Goal: Task Accomplishment & Management: Complete application form

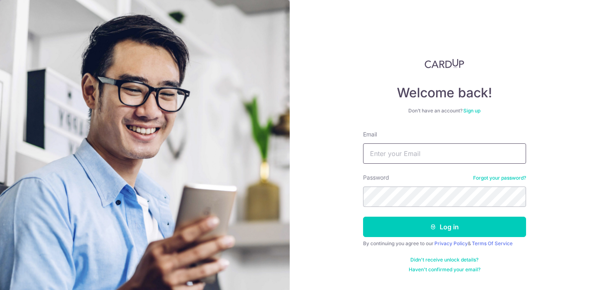
click at [419, 153] on input "Email" at bounding box center [444, 154] width 163 height 20
paste input "[EMAIL_ADDRESS][DOMAIN_NAME]"
type input "[EMAIL_ADDRESS][DOMAIN_NAME]"
click at [369, 156] on input "[EMAIL_ADDRESS][DOMAIN_NAME]" at bounding box center [444, 154] width 163 height 20
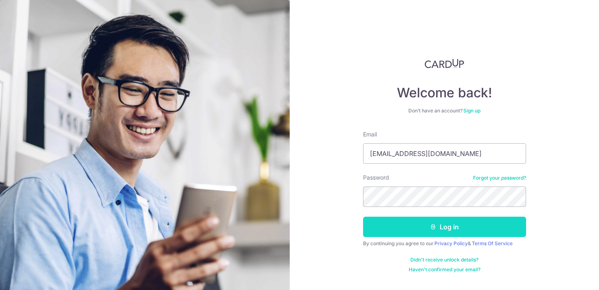
click at [426, 224] on button "Log in" at bounding box center [444, 227] width 163 height 20
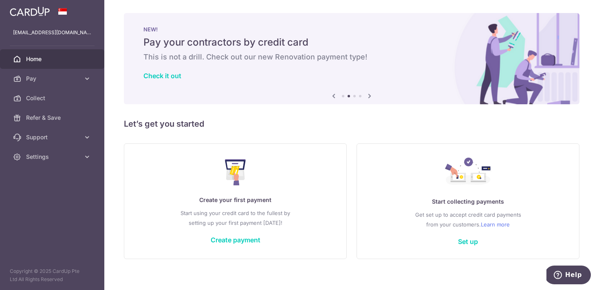
scroll to position [7, 0]
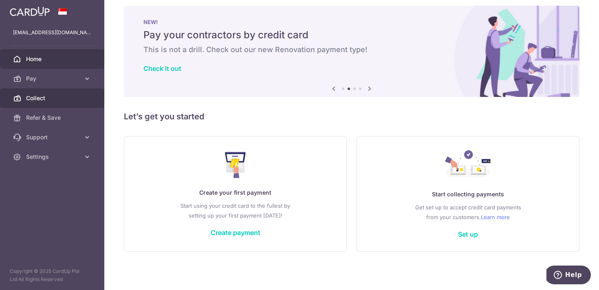
click at [73, 96] on span "Collect" at bounding box center [53, 98] width 54 height 8
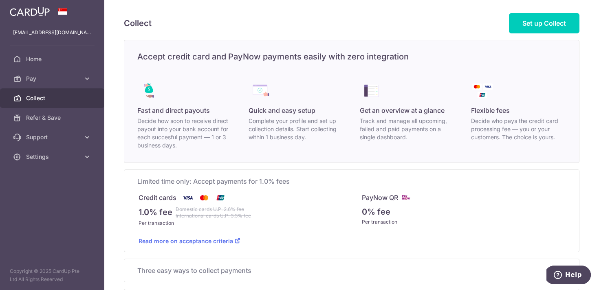
scroll to position [67, 0]
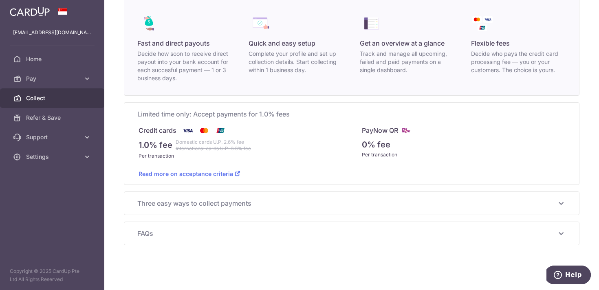
click at [285, 213] on div "Three easy ways to collect payments Send a Payment Request Create a Payment Req…" at bounding box center [351, 203] width 455 height 23
click at [281, 205] on span "Three easy ways to collect payments" at bounding box center [346, 204] width 419 height 10
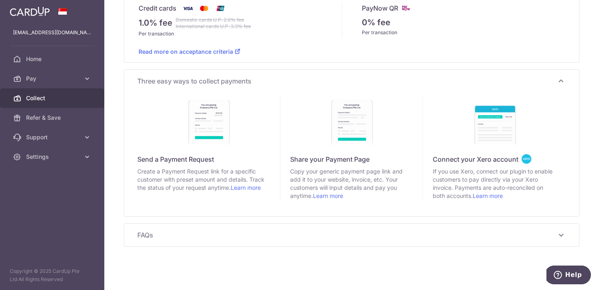
scroll to position [191, 0]
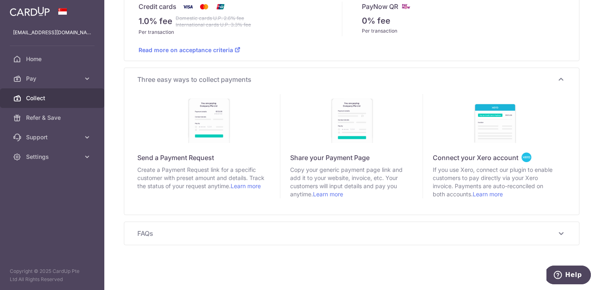
click at [231, 157] on div "Send a Payment Request" at bounding box center [208, 158] width 143 height 10
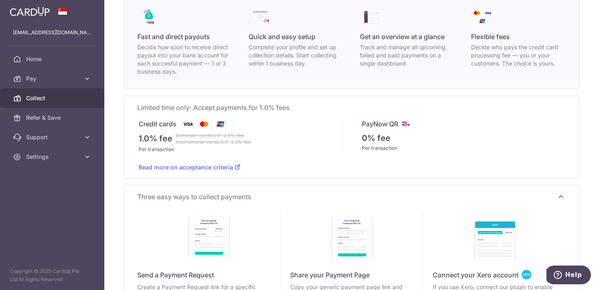
scroll to position [0, 0]
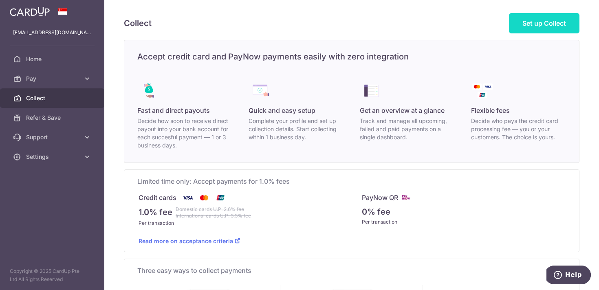
click at [527, 26] on span "Set up Collect" at bounding box center [545, 23] width 44 height 8
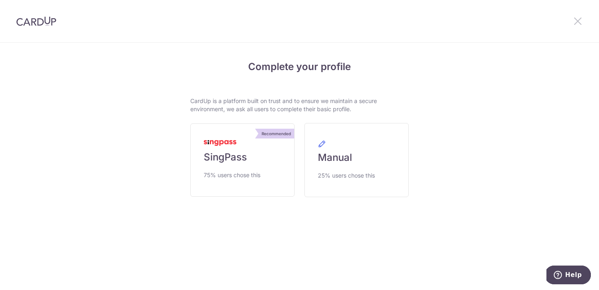
click at [576, 20] on icon at bounding box center [578, 21] width 10 height 10
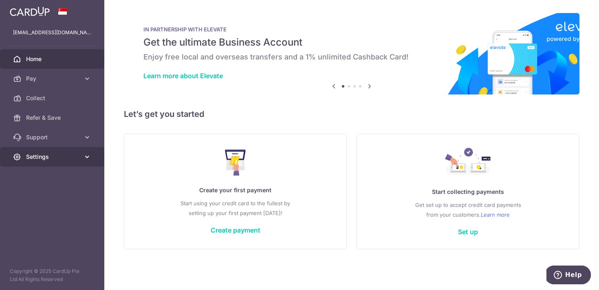
click at [69, 157] on span "Settings" at bounding box center [53, 157] width 54 height 8
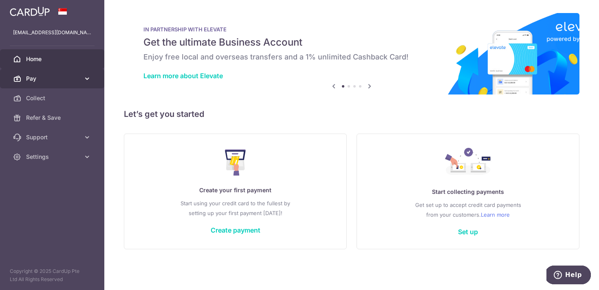
click at [51, 76] on span "Pay" at bounding box center [53, 79] width 54 height 8
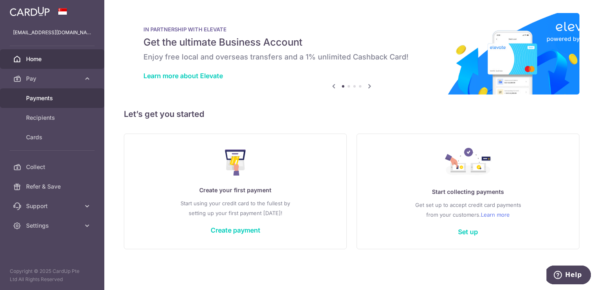
click at [46, 95] on span "Payments" at bounding box center [53, 98] width 54 height 8
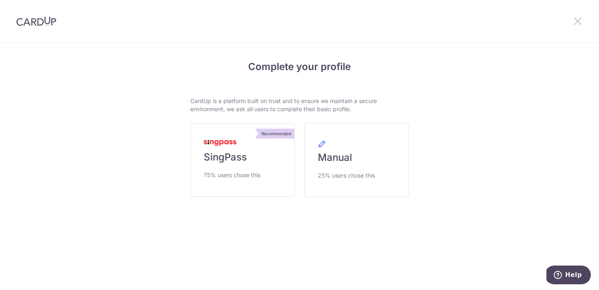
click at [577, 21] on icon at bounding box center [578, 21] width 10 height 10
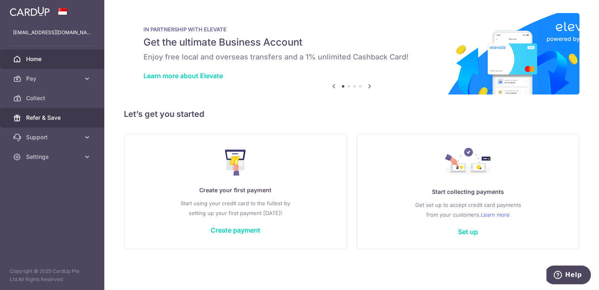
click at [57, 115] on span "Refer & Save" at bounding box center [53, 118] width 54 height 8
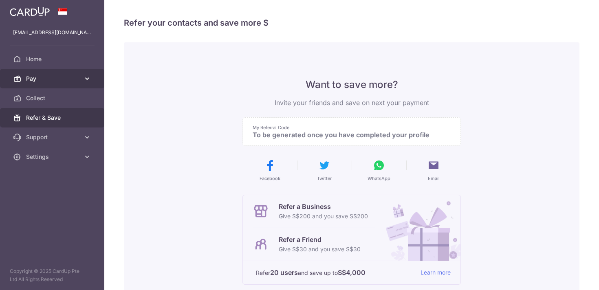
click at [59, 82] on span "Pay" at bounding box center [53, 79] width 54 height 8
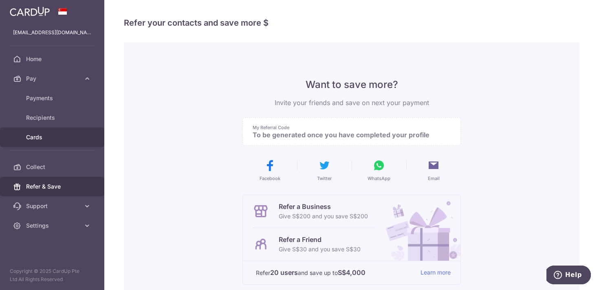
click at [53, 139] on span "Cards" at bounding box center [53, 137] width 54 height 8
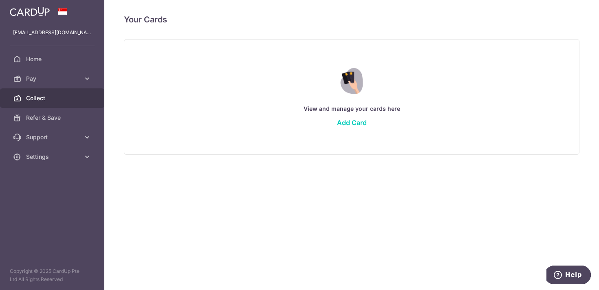
click at [46, 95] on span "Collect" at bounding box center [53, 98] width 54 height 8
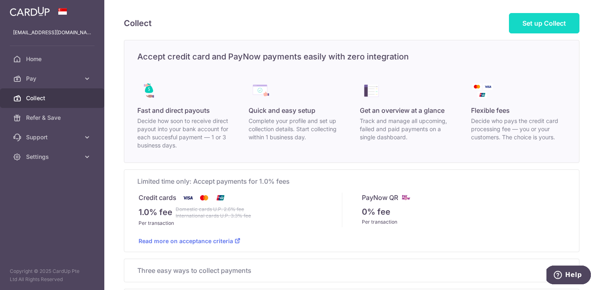
click at [536, 27] on link "Set up Collect" at bounding box center [544, 23] width 71 height 20
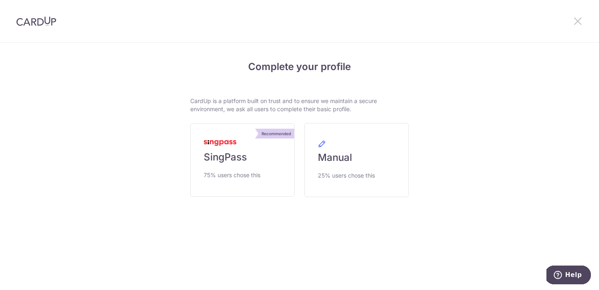
click at [574, 20] on icon at bounding box center [578, 21] width 10 height 10
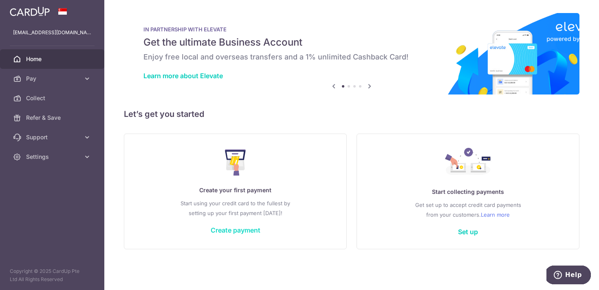
click at [251, 231] on link "Create payment" at bounding box center [236, 230] width 50 height 8
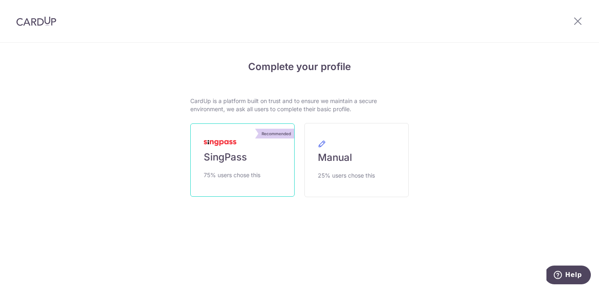
click at [239, 171] on span "75% users chose this" at bounding box center [232, 175] width 57 height 10
click at [577, 24] on icon at bounding box center [578, 21] width 10 height 10
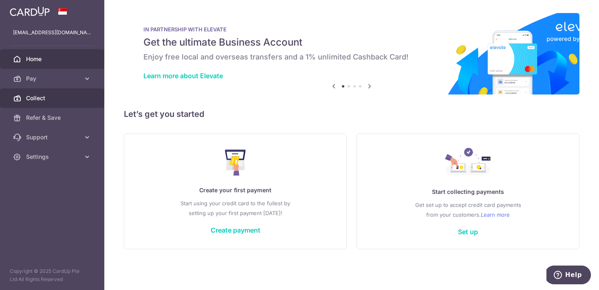
click at [65, 96] on span "Collect" at bounding box center [53, 98] width 54 height 8
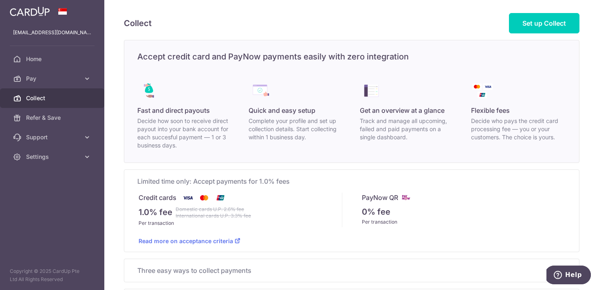
scroll to position [67, 0]
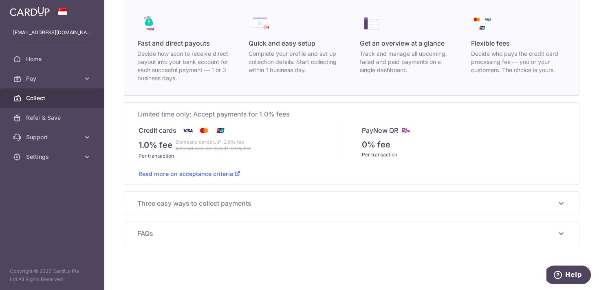
click at [245, 199] on span "Three easy ways to collect payments" at bounding box center [346, 204] width 419 height 10
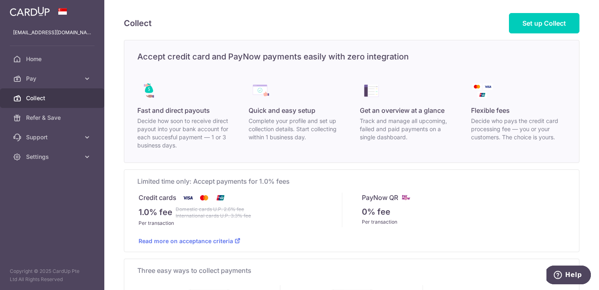
scroll to position [191, 0]
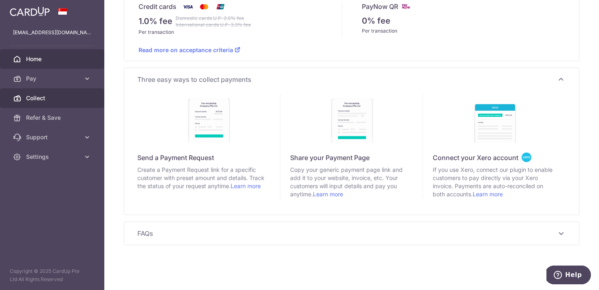
click at [53, 60] on span "Home" at bounding box center [53, 59] width 54 height 8
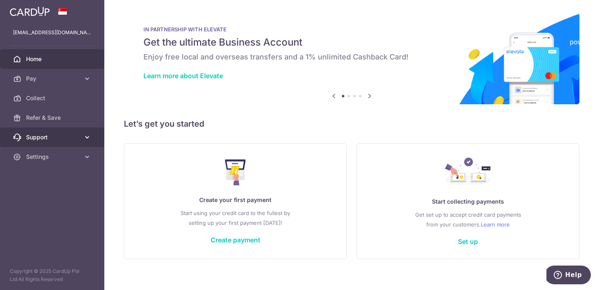
click at [59, 142] on link "Support" at bounding box center [52, 138] width 104 height 20
click at [59, 141] on link "Support" at bounding box center [52, 138] width 104 height 20
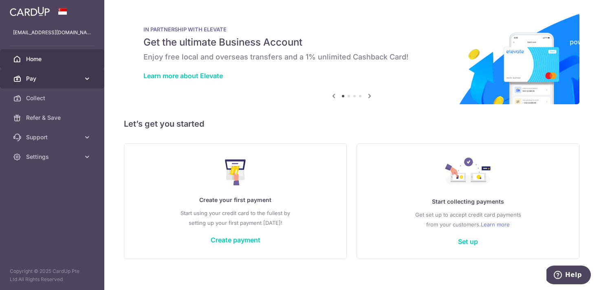
click at [42, 77] on span "Pay" at bounding box center [53, 79] width 54 height 8
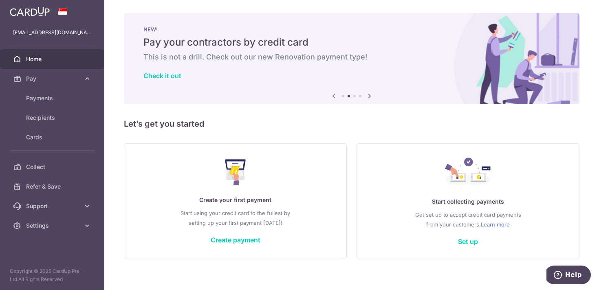
click at [326, 70] on div "NEW! Pay your contractors by credit card This is not a drill. Check out our new…" at bounding box center [352, 54] width 456 height 82
click at [367, 97] on icon at bounding box center [370, 96] width 10 height 10
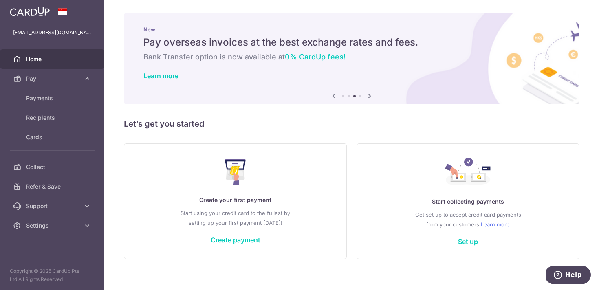
click at [367, 97] on icon at bounding box center [370, 96] width 10 height 10
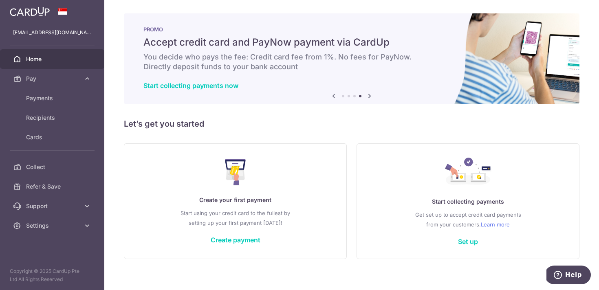
click at [367, 97] on icon at bounding box center [370, 96] width 10 height 10
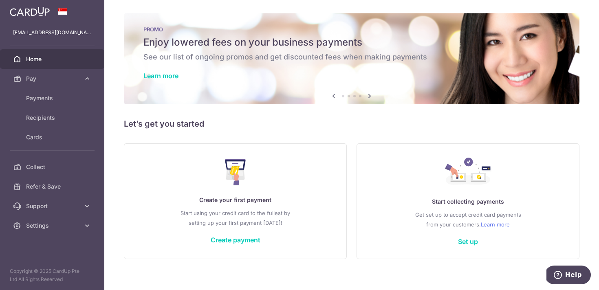
click at [367, 97] on icon at bounding box center [370, 96] width 10 height 10
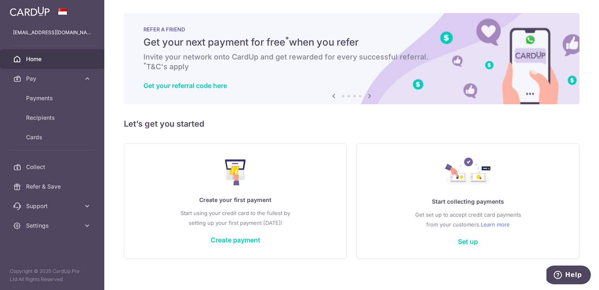
click at [367, 98] on icon at bounding box center [370, 96] width 10 height 10
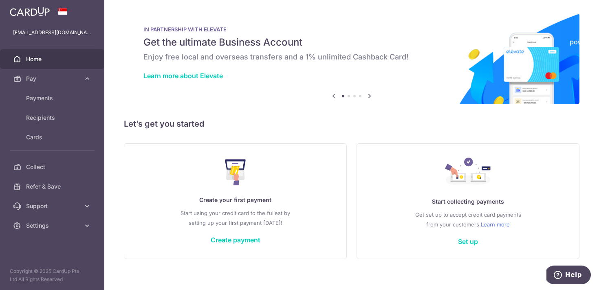
click at [367, 98] on icon at bounding box center [370, 96] width 10 height 10
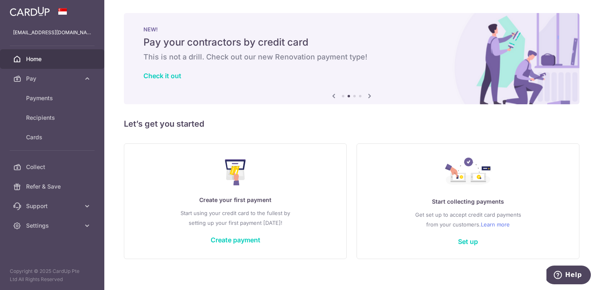
click at [367, 97] on icon at bounding box center [370, 96] width 10 height 10
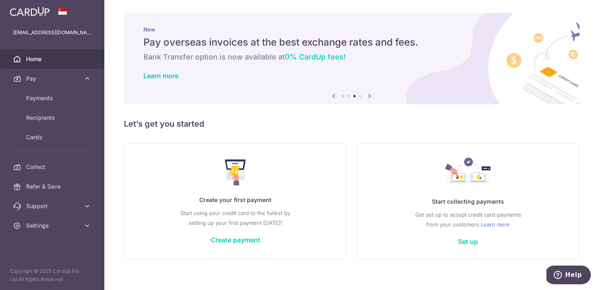
click at [367, 97] on icon at bounding box center [370, 96] width 10 height 10
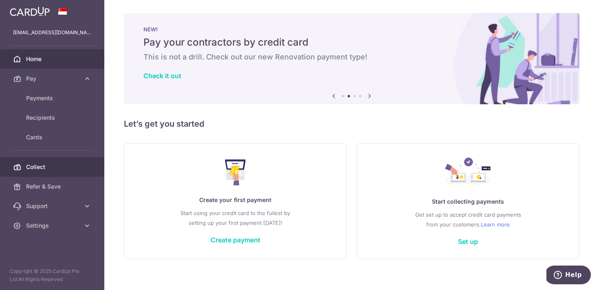
click at [41, 166] on span "Collect" at bounding box center [53, 167] width 54 height 8
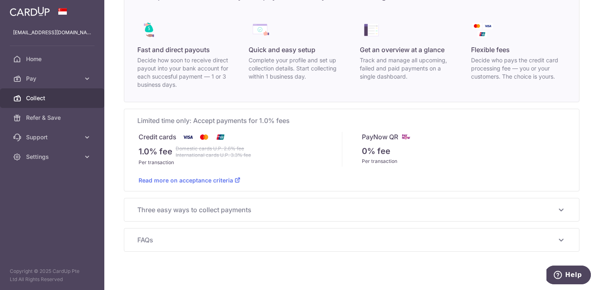
scroll to position [67, 0]
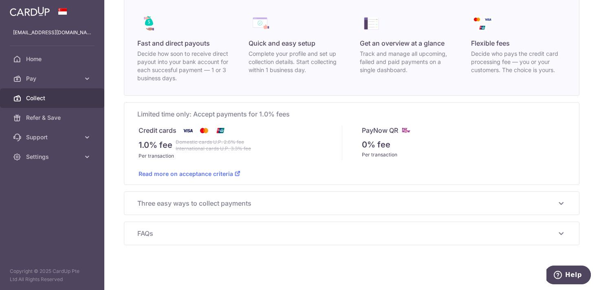
click at [199, 130] on img at bounding box center [204, 131] width 16 height 10
click at [209, 173] on link "Read more on acceptance criteria" at bounding box center [190, 173] width 102 height 7
click at [230, 201] on span "Three easy ways to collect payments" at bounding box center [346, 204] width 419 height 10
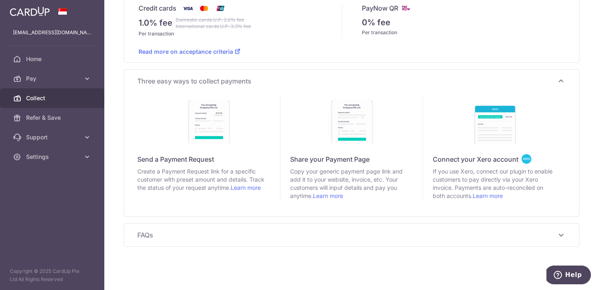
scroll to position [191, 0]
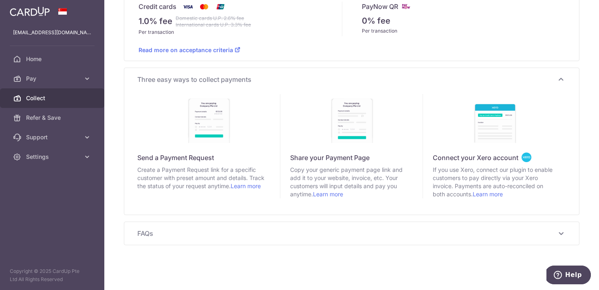
click at [183, 158] on div "Send a Payment Request" at bounding box center [208, 158] width 143 height 10
click at [260, 227] on div "FAQs Read about a Collector's success story Read more Is my company eligible to…" at bounding box center [351, 233] width 455 height 23
click at [250, 237] on span "FAQs" at bounding box center [346, 234] width 419 height 10
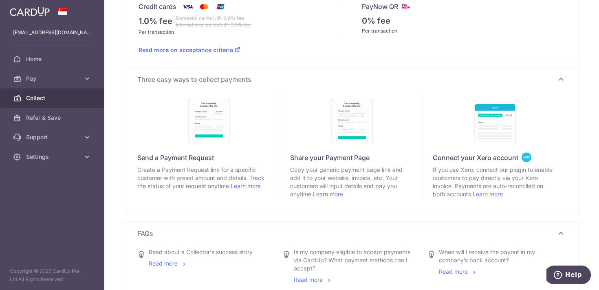
click at [250, 237] on span "FAQs" at bounding box center [346, 234] width 419 height 10
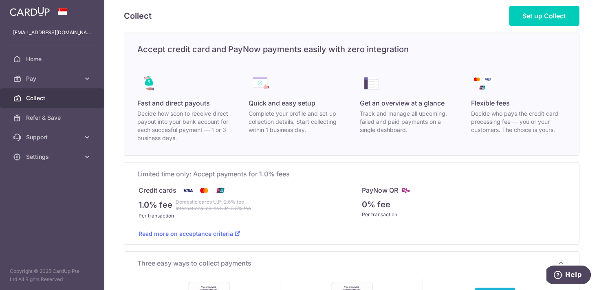
scroll to position [0, 0]
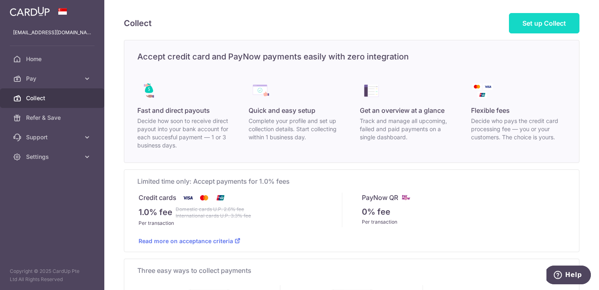
click at [526, 20] on span "Set up Collect" at bounding box center [545, 23] width 44 height 8
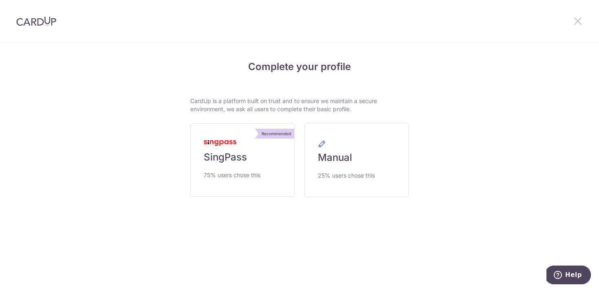
click at [579, 24] on icon at bounding box center [578, 21] width 10 height 10
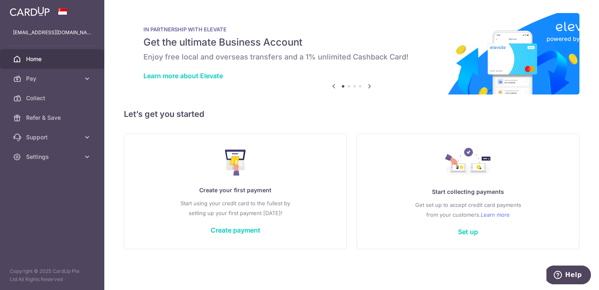
click at [37, 61] on span "Home" at bounding box center [53, 59] width 54 height 8
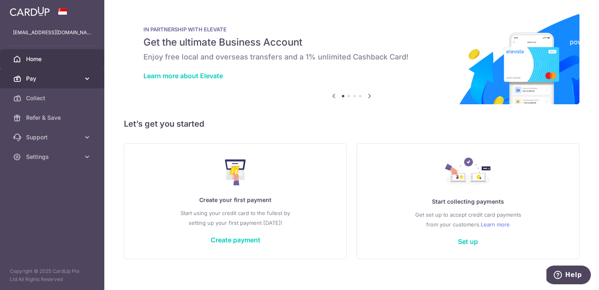
click at [69, 79] on span "Pay" at bounding box center [53, 79] width 54 height 8
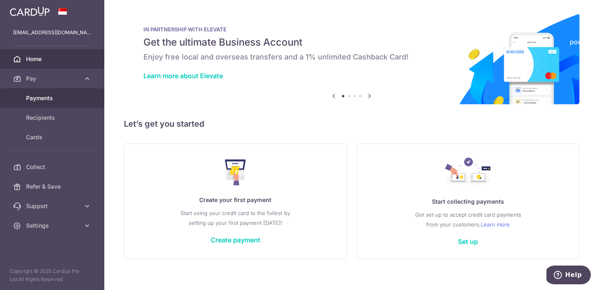
click at [60, 101] on span "Payments" at bounding box center [53, 98] width 54 height 8
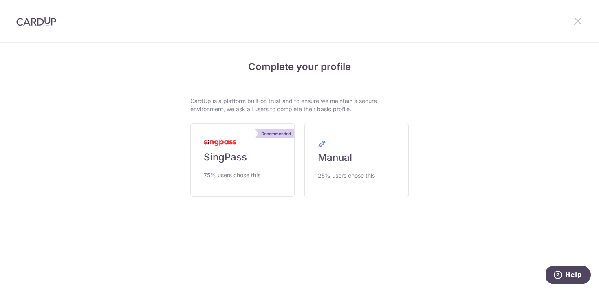
click at [579, 20] on icon at bounding box center [578, 21] width 10 height 10
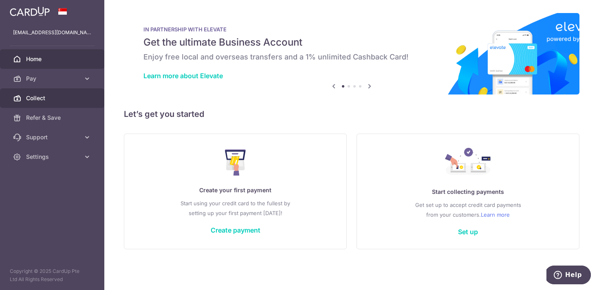
click at [64, 96] on span "Collect" at bounding box center [53, 98] width 54 height 8
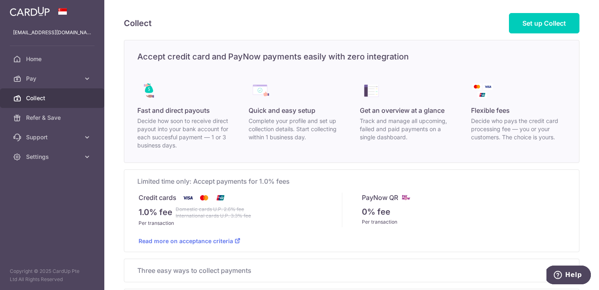
click at [221, 138] on p "Decide how soon to receive direct payout into your bank account for each succes…" at bounding box center [184, 133] width 95 height 33
click at [253, 134] on p "Complete your profile and set up collection details. Start collecting within 1 …" at bounding box center [296, 129] width 95 height 24
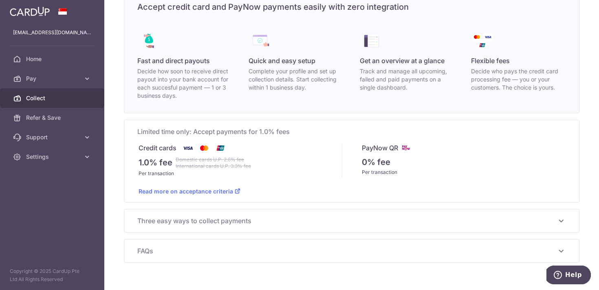
scroll to position [67, 0]
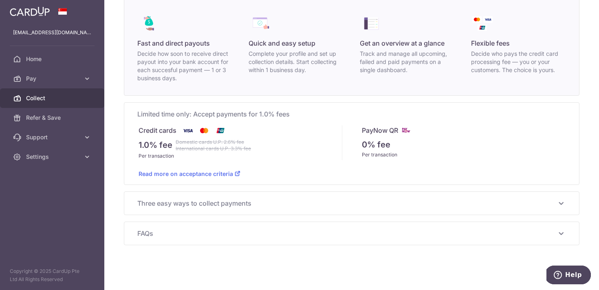
click at [240, 199] on span "Three easy ways to collect payments" at bounding box center [346, 204] width 419 height 10
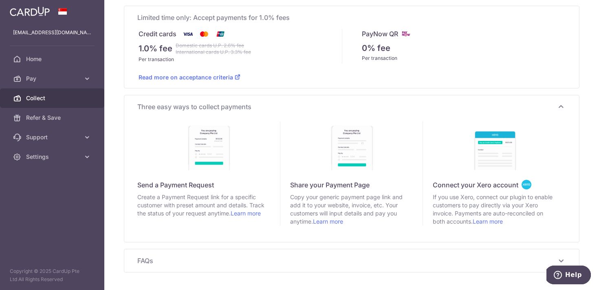
scroll to position [0, 0]
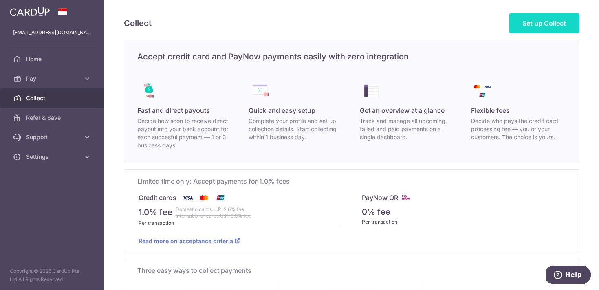
click at [521, 19] on link "Set up Collect" at bounding box center [544, 23] width 71 height 20
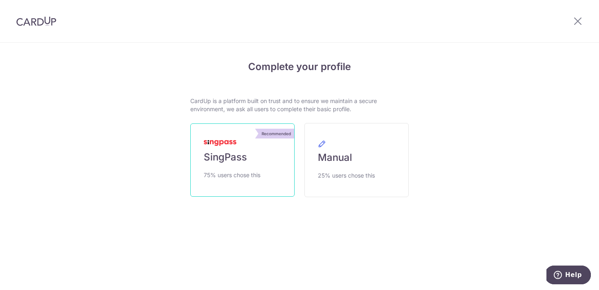
click at [253, 165] on link "Recommended SingPass 75% users chose this" at bounding box center [242, 160] width 104 height 73
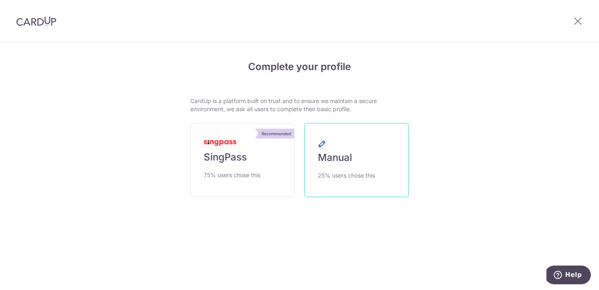
click at [348, 147] on link "Manual 25% users chose this" at bounding box center [357, 160] width 104 height 74
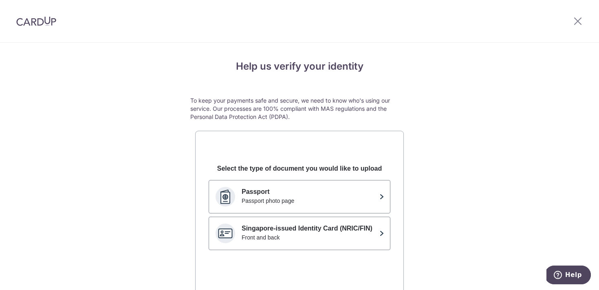
scroll to position [124, 0]
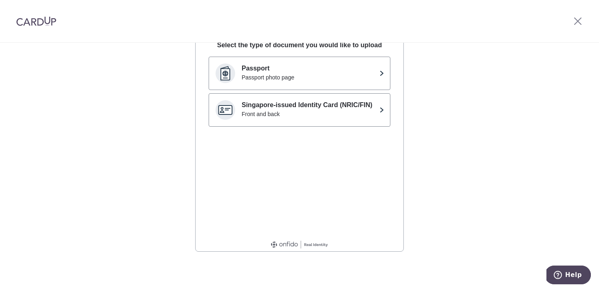
click at [583, 20] on div at bounding box center [578, 21] width 42 height 42
click at [577, 22] on icon at bounding box center [578, 21] width 10 height 10
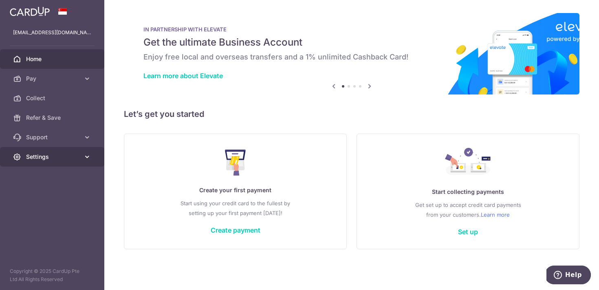
click at [86, 161] on icon at bounding box center [87, 157] width 8 height 8
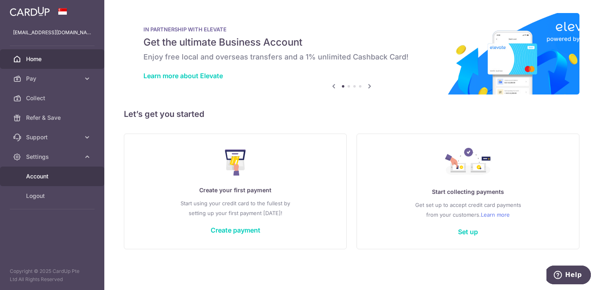
click at [85, 177] on link "Account" at bounding box center [52, 177] width 104 height 20
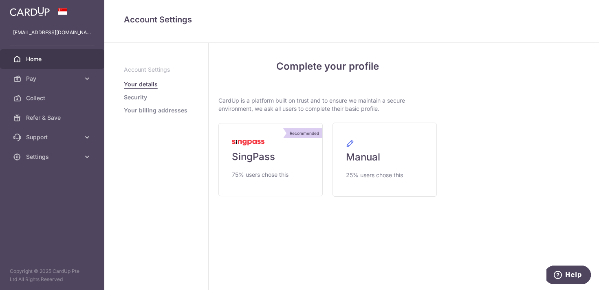
click at [31, 56] on span "Home" at bounding box center [53, 59] width 54 height 8
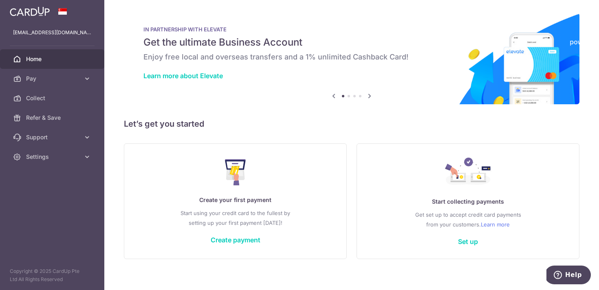
scroll to position [7, 0]
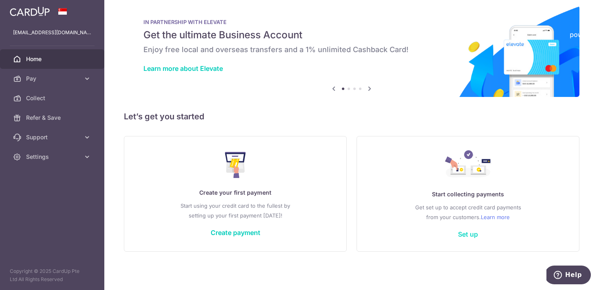
click at [469, 234] on link "Set up" at bounding box center [468, 234] width 20 height 8
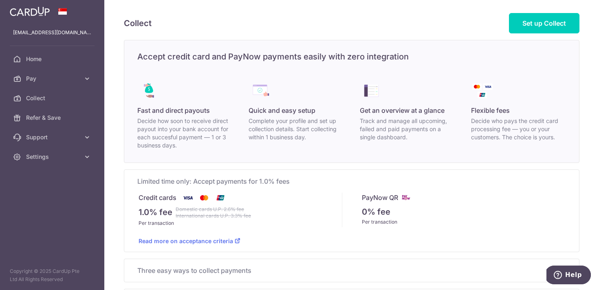
scroll to position [67, 0]
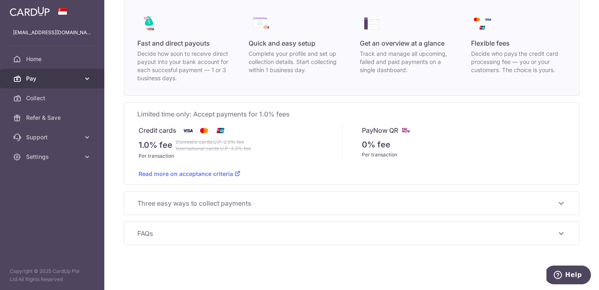
click at [31, 87] on link "Pay" at bounding box center [52, 79] width 104 height 20
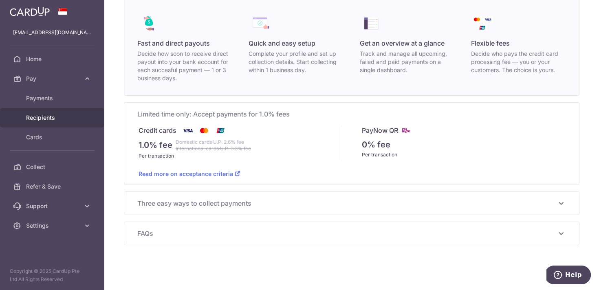
click at [44, 116] on span "Recipients" at bounding box center [53, 118] width 54 height 8
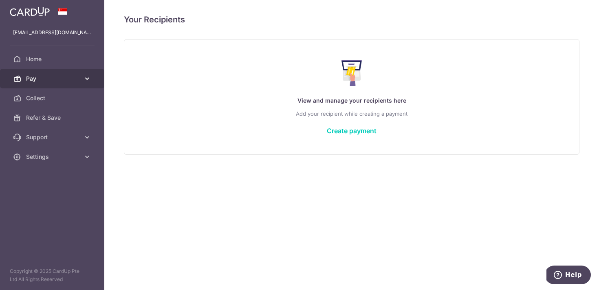
click at [58, 81] on span "Pay" at bounding box center [53, 79] width 54 height 8
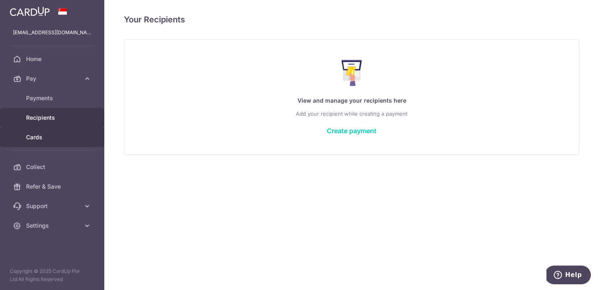
click at [49, 137] on span "Cards" at bounding box center [53, 137] width 54 height 8
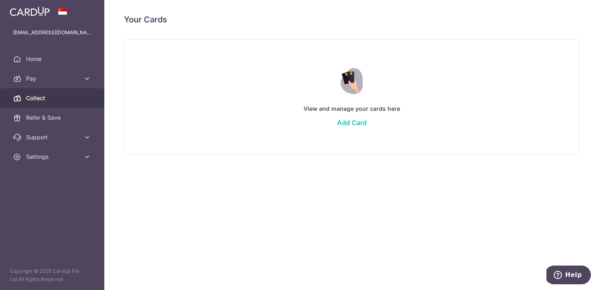
click at [78, 93] on link "Collect" at bounding box center [52, 98] width 104 height 20
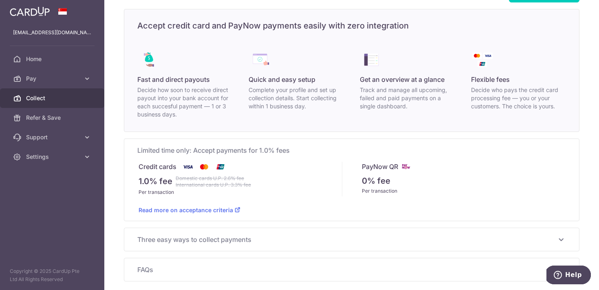
scroll to position [46, 0]
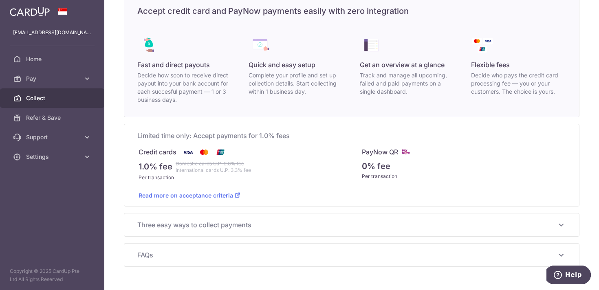
click at [214, 169] on strike "Domestic cards U.P. 2.6% fee International cards U.P. 3.3% fee" at bounding box center [213, 167] width 75 height 13
